Goal: Task Accomplishment & Management: Check status

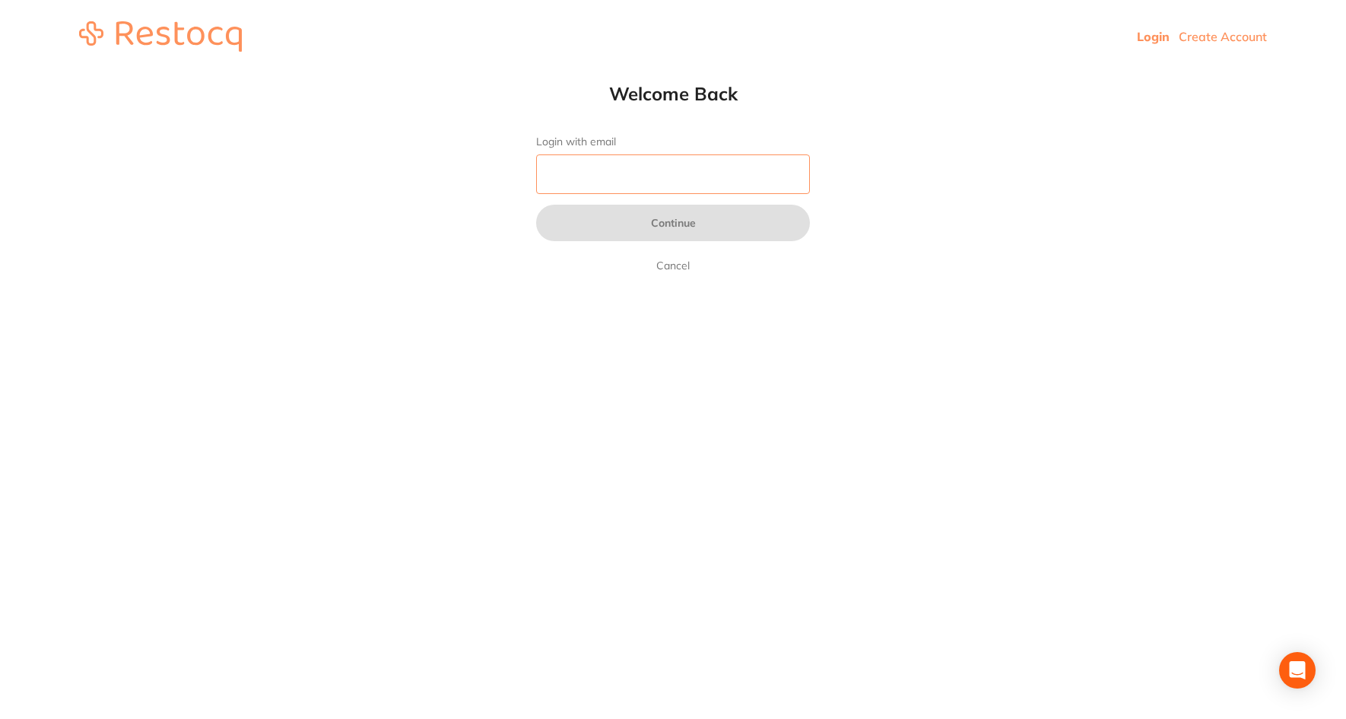
click at [705, 179] on input "Login with email" at bounding box center [673, 174] width 274 height 40
type input "[EMAIL_ADDRESS][DOMAIN_NAME]"
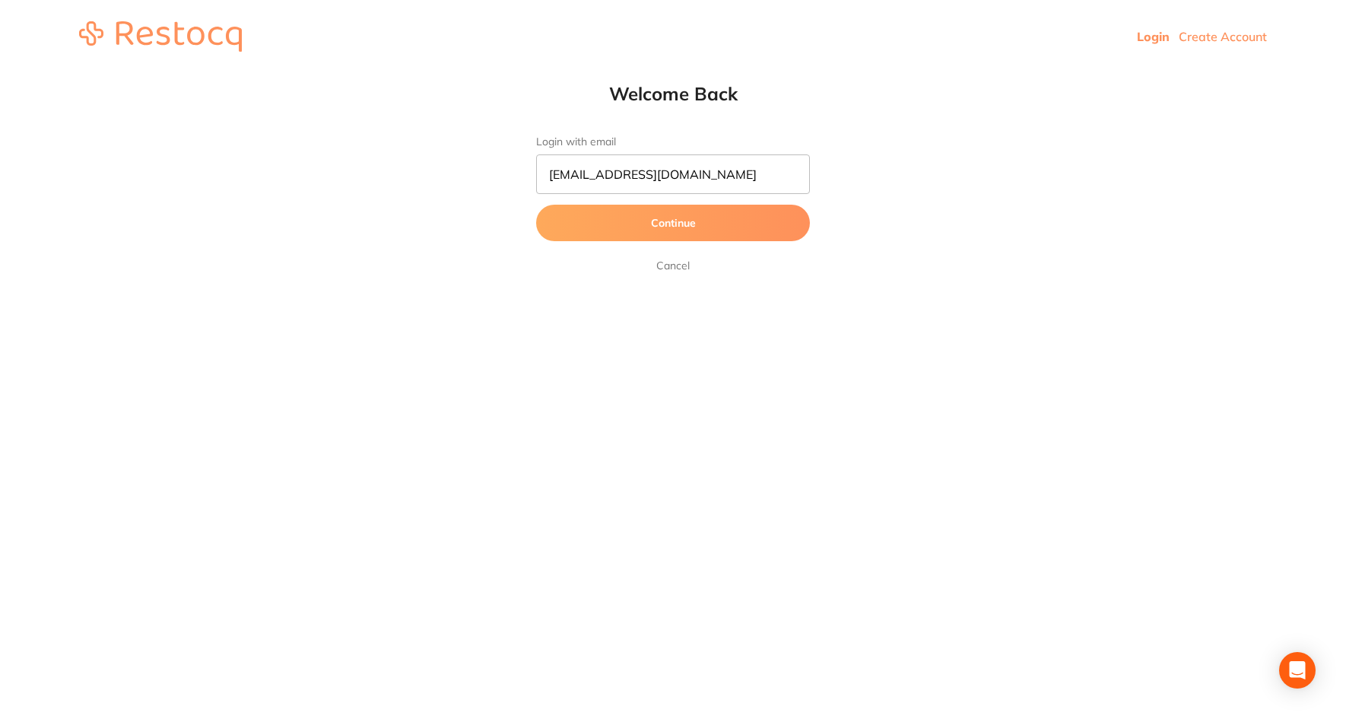
click at [700, 223] on button "Continue" at bounding box center [673, 223] width 274 height 36
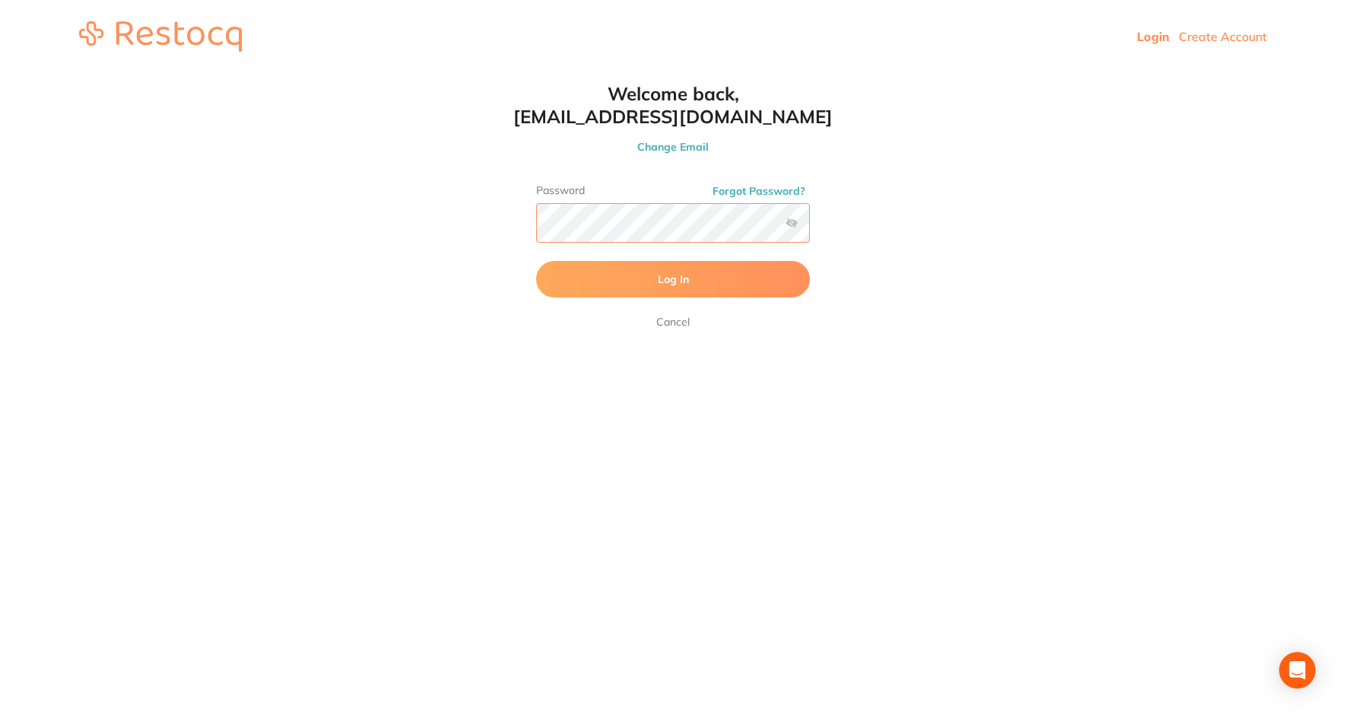
click at [536, 261] on button "Log In" at bounding box center [673, 279] width 274 height 36
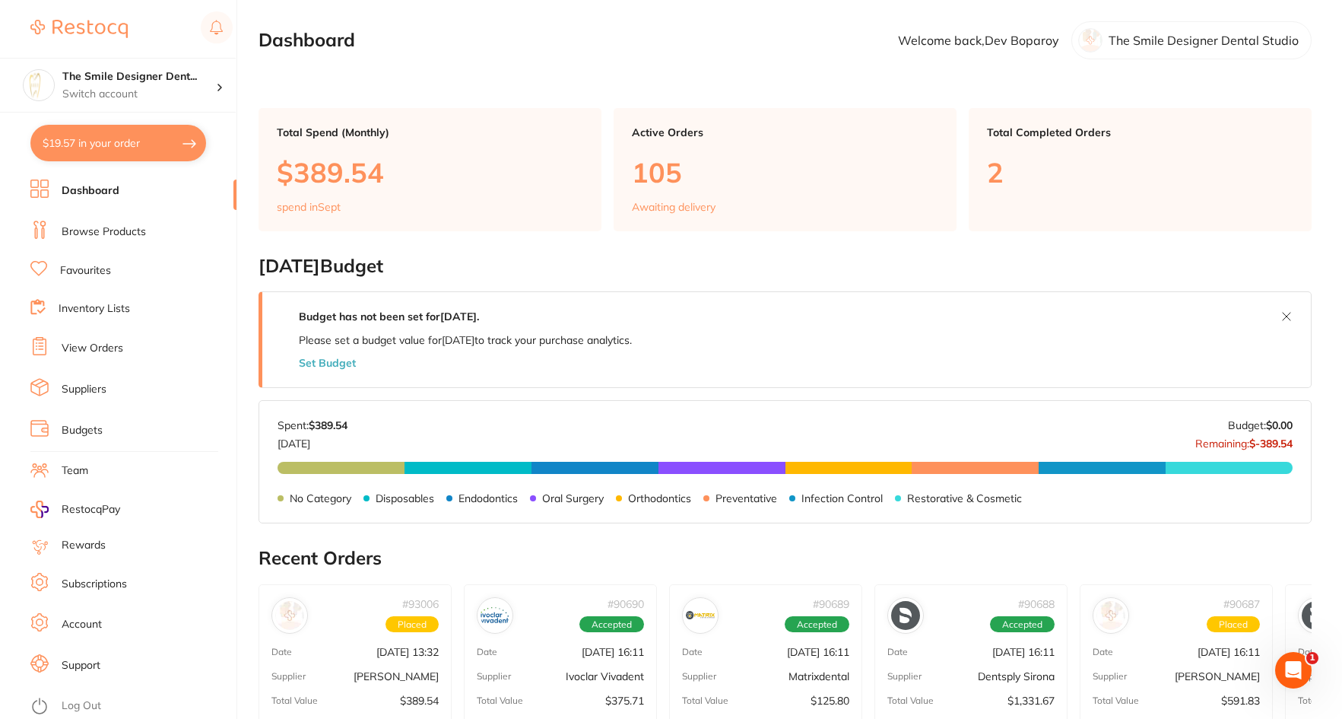
click at [131, 154] on button "$19.57 in your order" at bounding box center [118, 143] width 176 height 36
checkbox input "true"
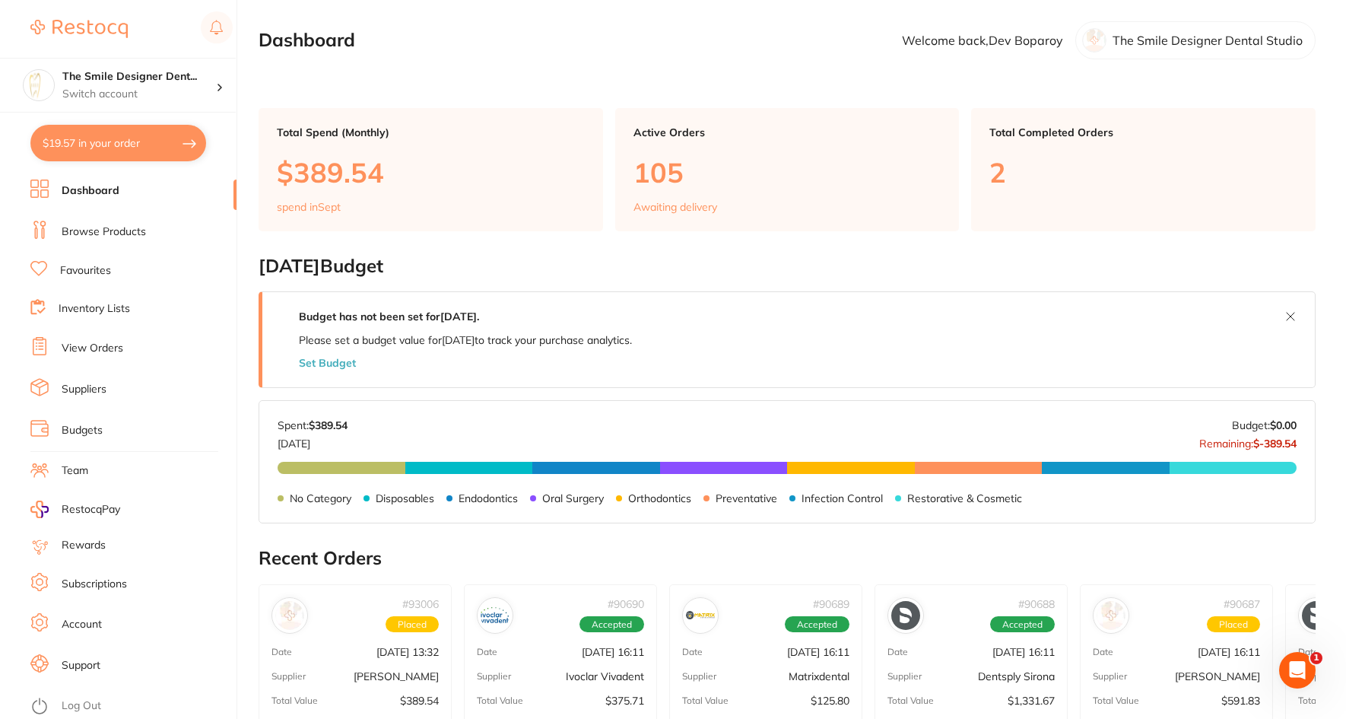
checkbox input "true"
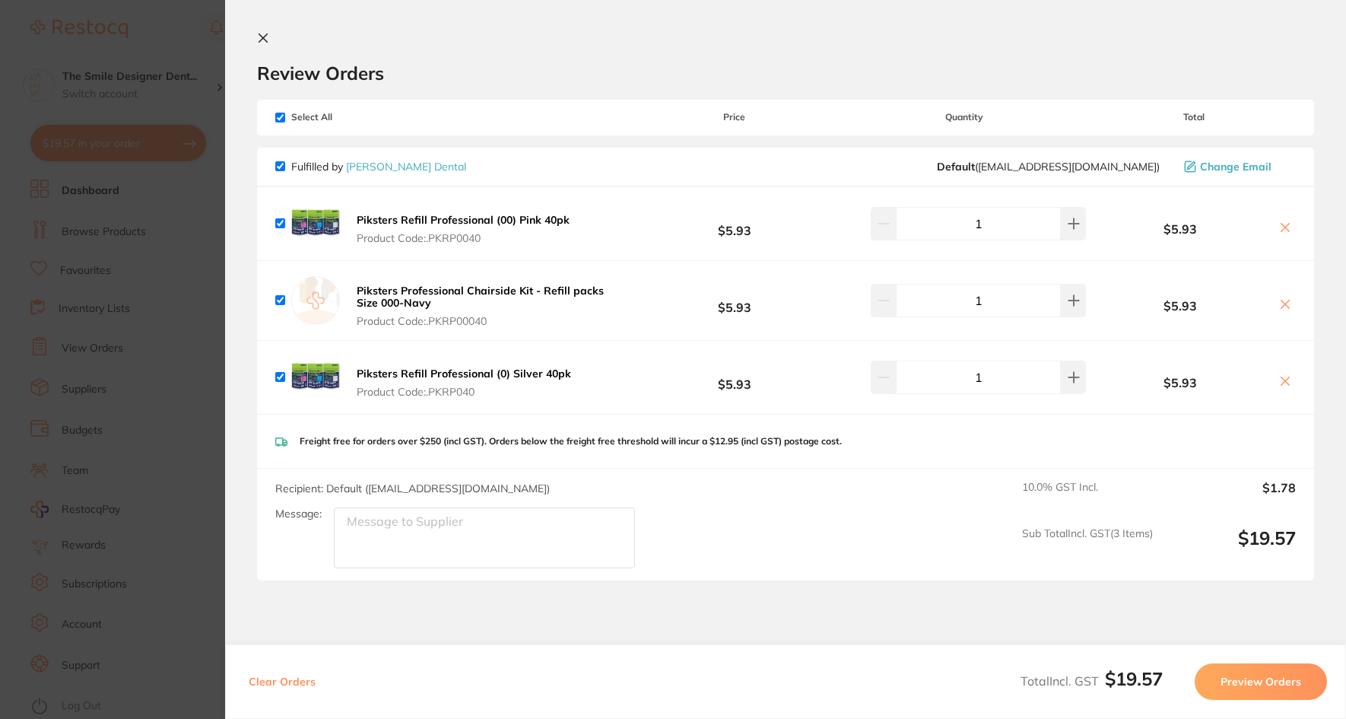
click at [137, 173] on section "Update RRP Set your pre negotiated price for this item. Item Agreed RRP (excl. …" at bounding box center [673, 359] width 1346 height 719
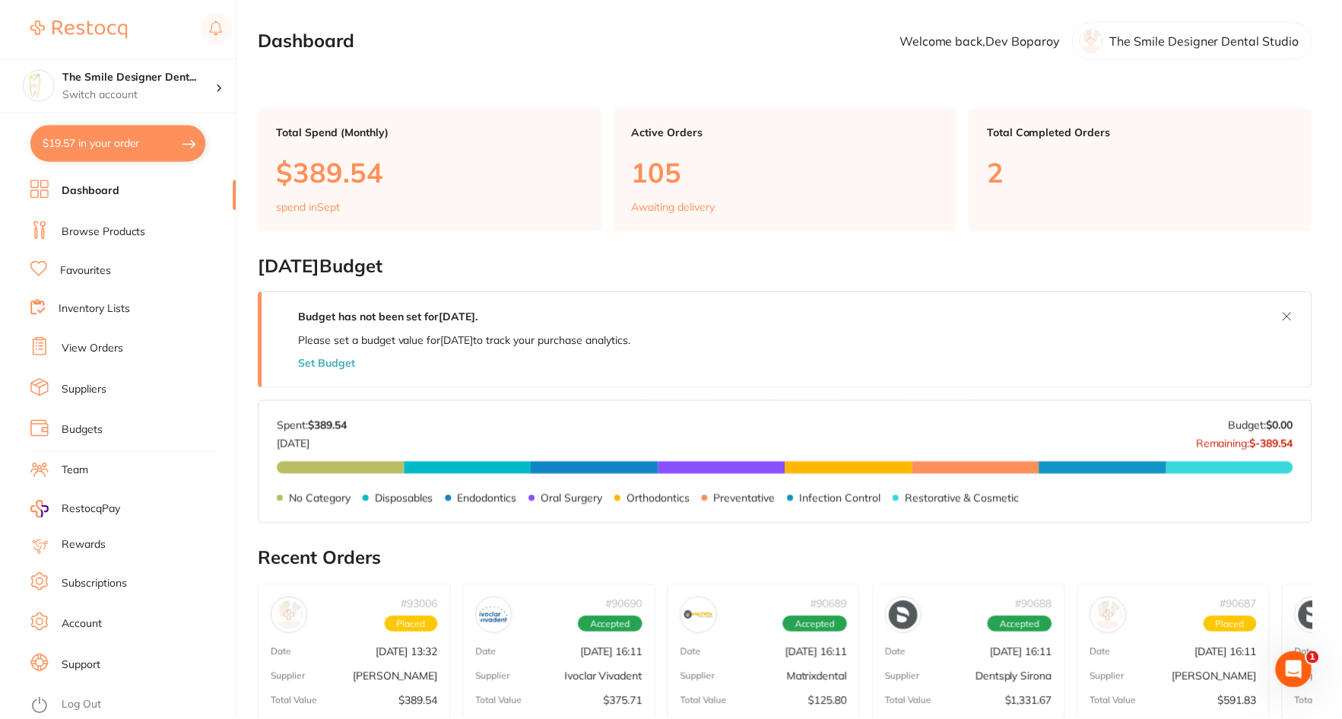
scroll to position [78, 0]
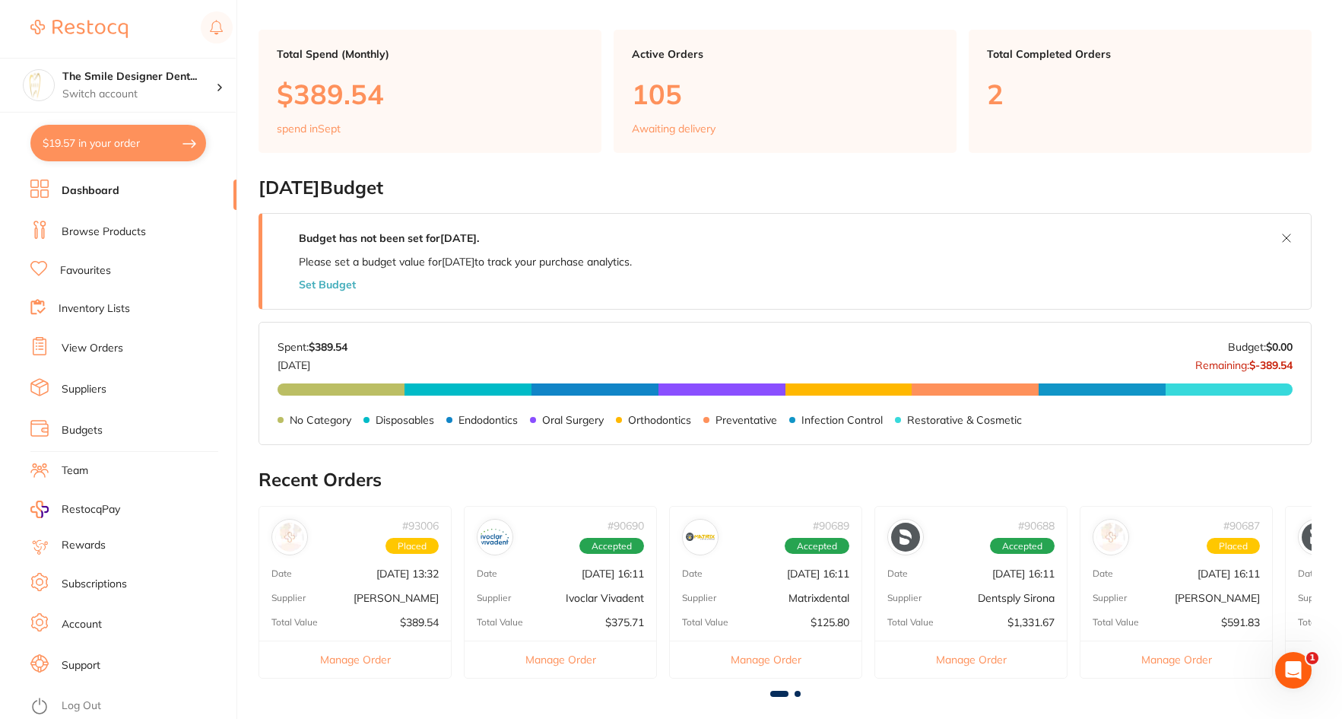
click at [93, 223] on li "Browse Products" at bounding box center [133, 232] width 206 height 23
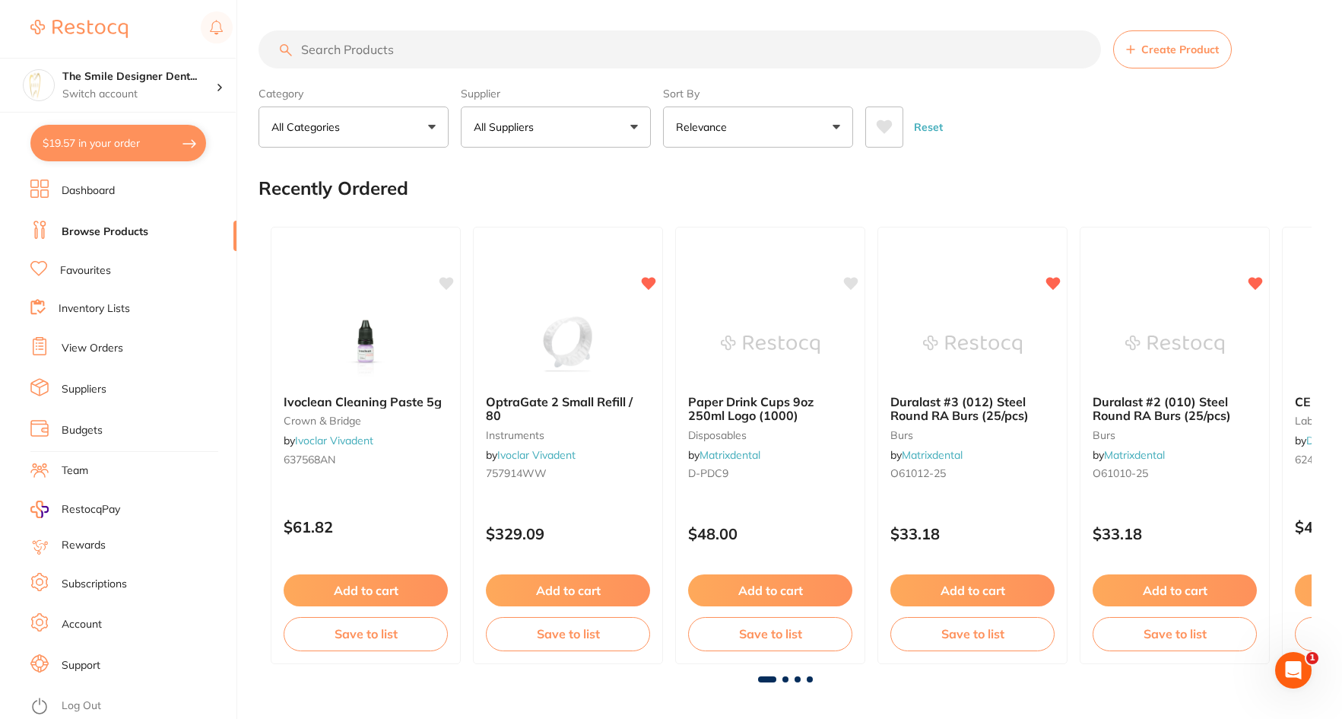
click at [87, 351] on link "View Orders" at bounding box center [93, 348] width 62 height 15
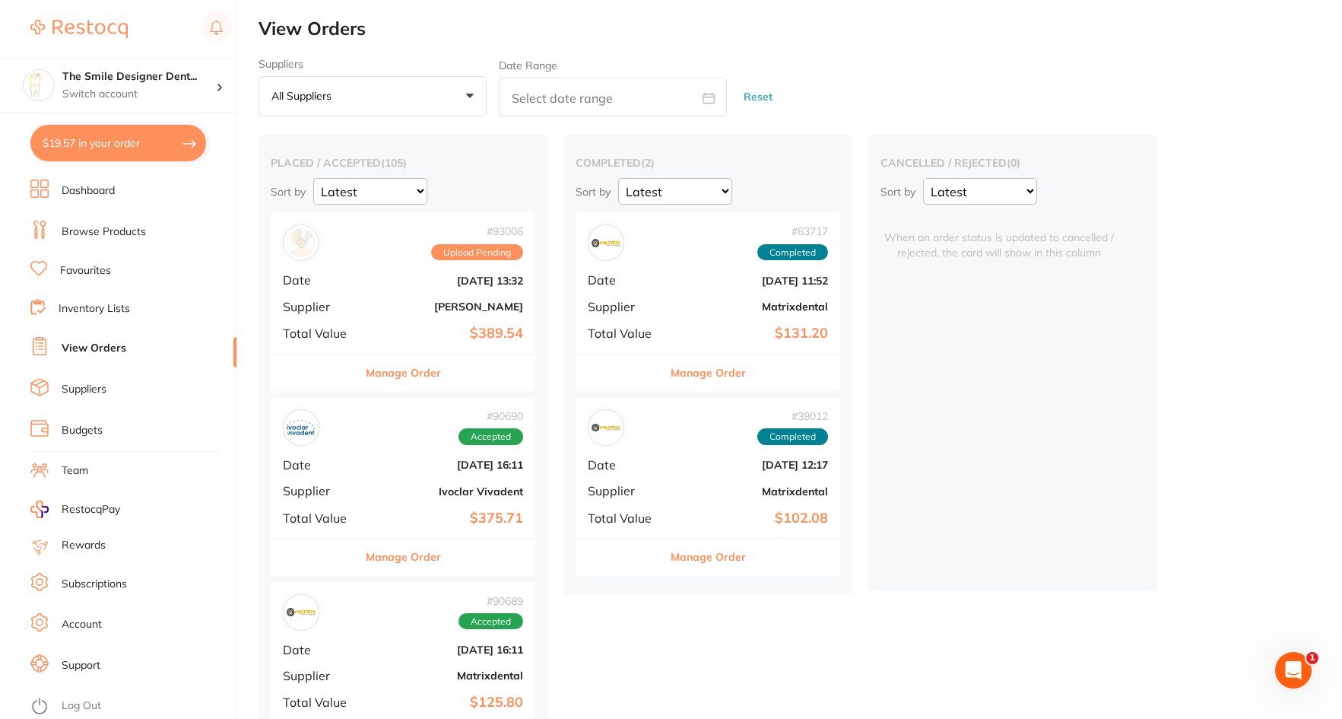
click at [392, 261] on div "# 93006 Upload Pending" at bounding box center [403, 242] width 240 height 36
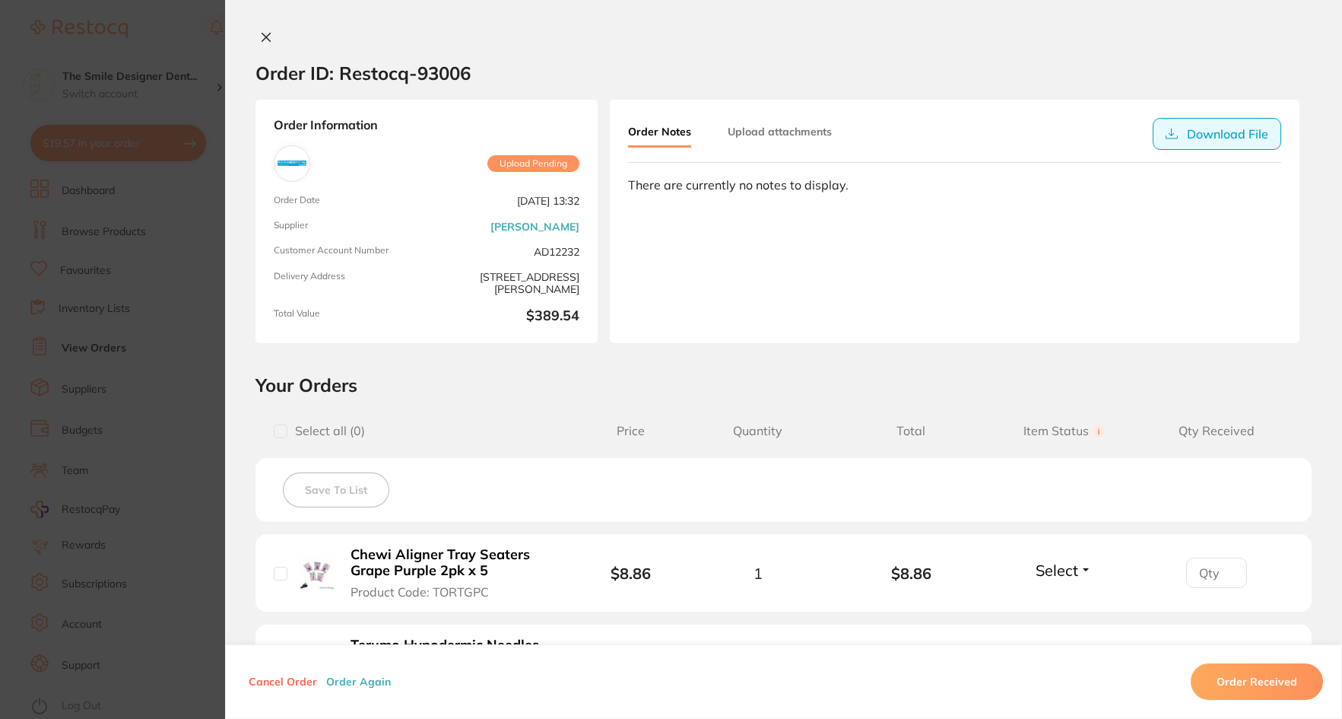
click at [1223, 129] on button "Download File" at bounding box center [1217, 134] width 129 height 32
